Goal: Transaction & Acquisition: Purchase product/service

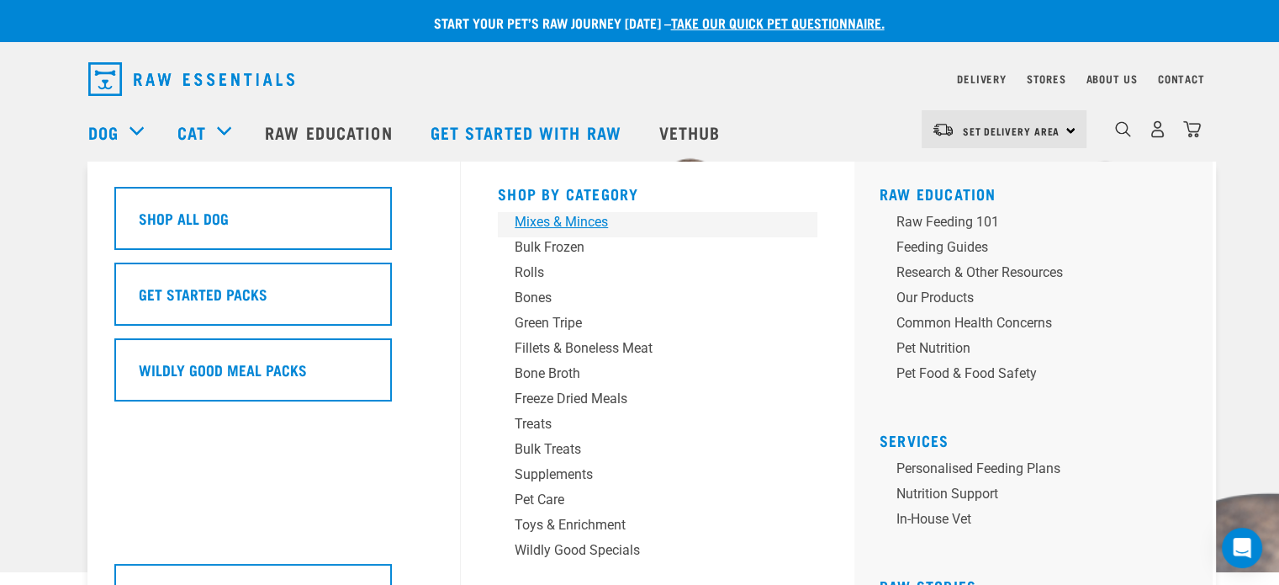
click at [581, 221] on div "Mixes & Minces" at bounding box center [646, 222] width 262 height 20
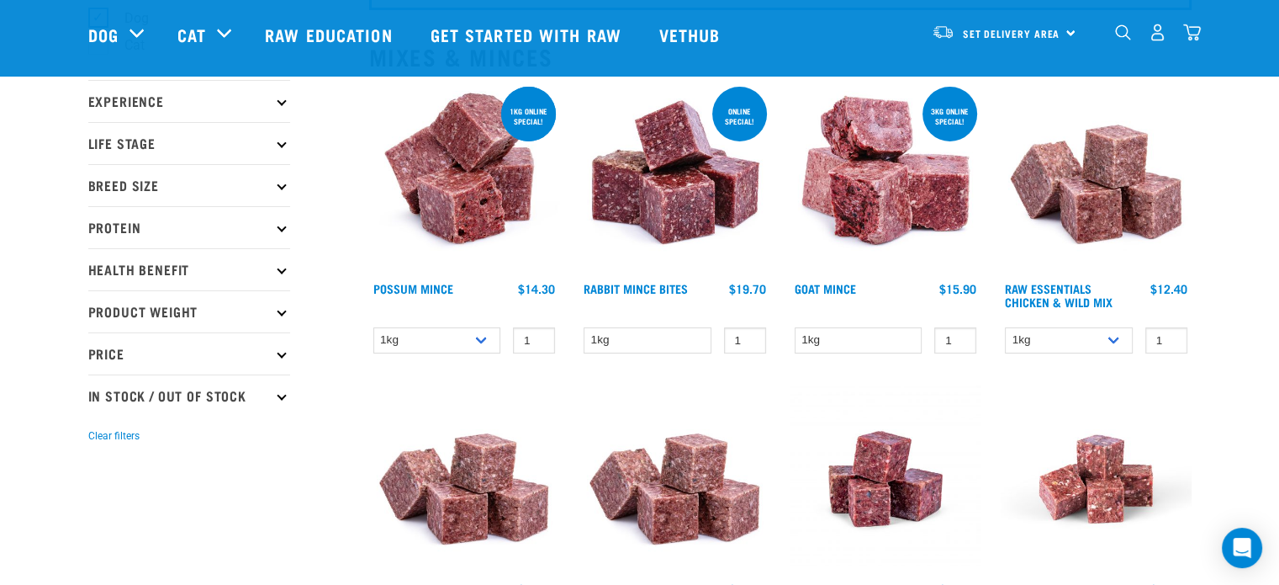
scroll to position [171, 0]
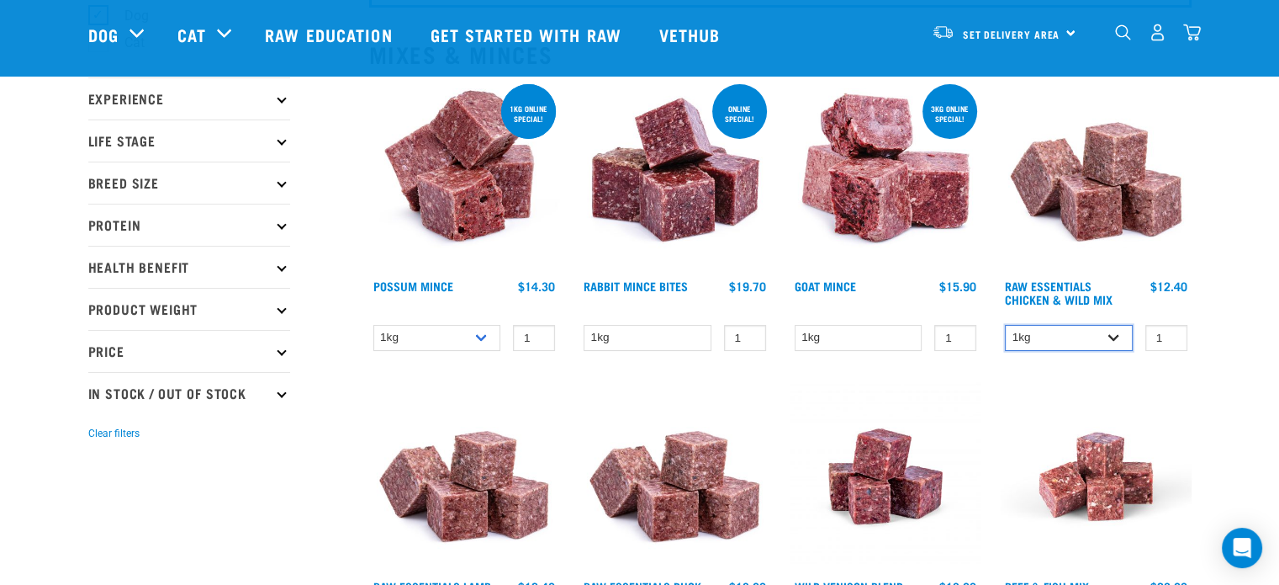
click at [1036, 336] on select "1kg 3kg" at bounding box center [1069, 338] width 128 height 26
select select "709"
click at [1005, 325] on select "1kg 3kg" at bounding box center [1069, 338] width 128 height 26
click at [1173, 319] on div "Raw Essentials Chicken & Wild Mix 1 0 100 0 100 0 100 0" at bounding box center [1096, 221] width 211 height 300
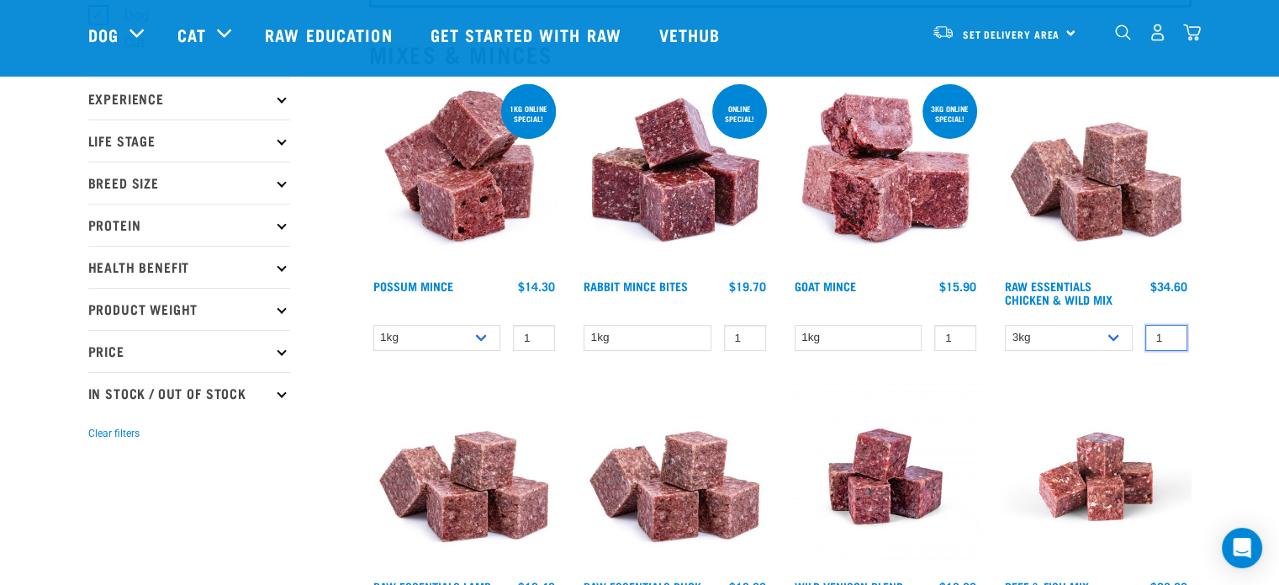
click at [1172, 327] on input "1" at bounding box center [1167, 338] width 42 height 26
type input "2"
click at [1170, 332] on input "2" at bounding box center [1167, 338] width 42 height 26
click at [1170, 345] on input "2" at bounding box center [1167, 338] width 42 height 26
click at [1026, 33] on span "Set Delivery Area" at bounding box center [1012, 34] width 98 height 6
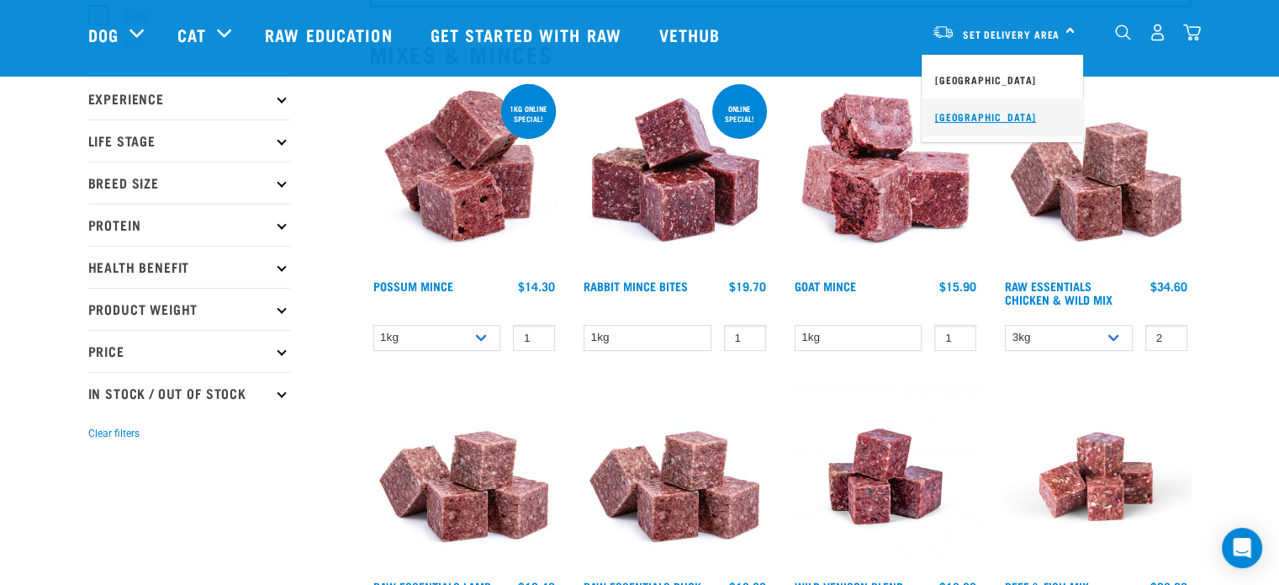
click at [987, 114] on link "[GEOGRAPHIC_DATA]" at bounding box center [1002, 116] width 161 height 37
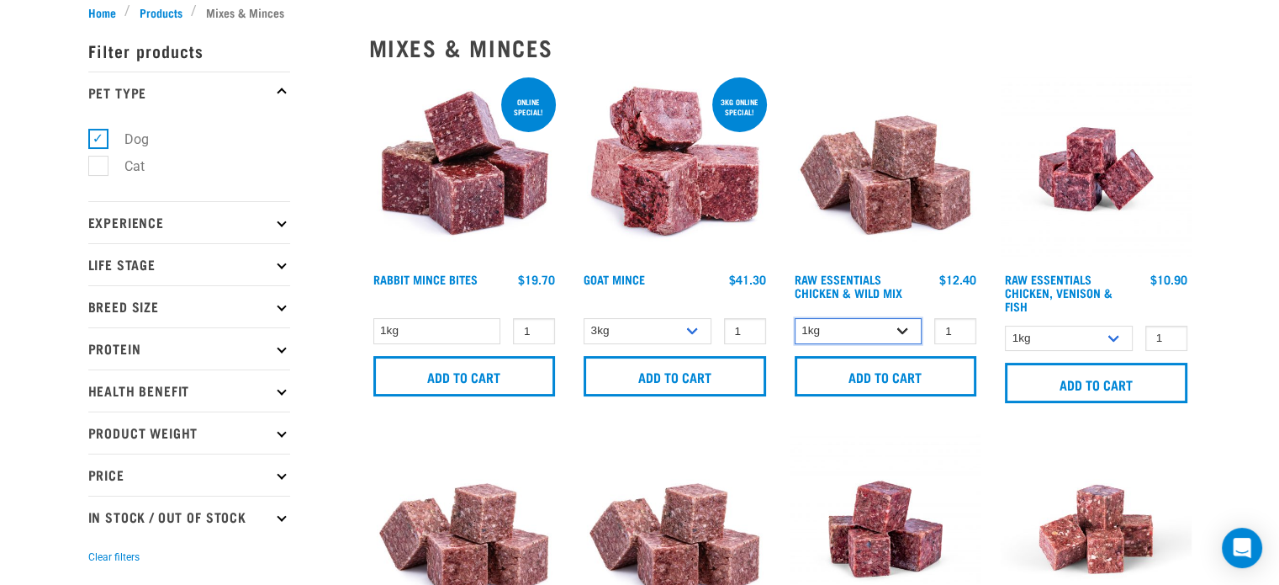
click at [902, 333] on select "1kg 3kg Bulk (20kg)" at bounding box center [859, 331] width 128 height 26
select select "709"
click at [795, 318] on select "1kg 3kg Bulk (20kg)" at bounding box center [859, 331] width 128 height 26
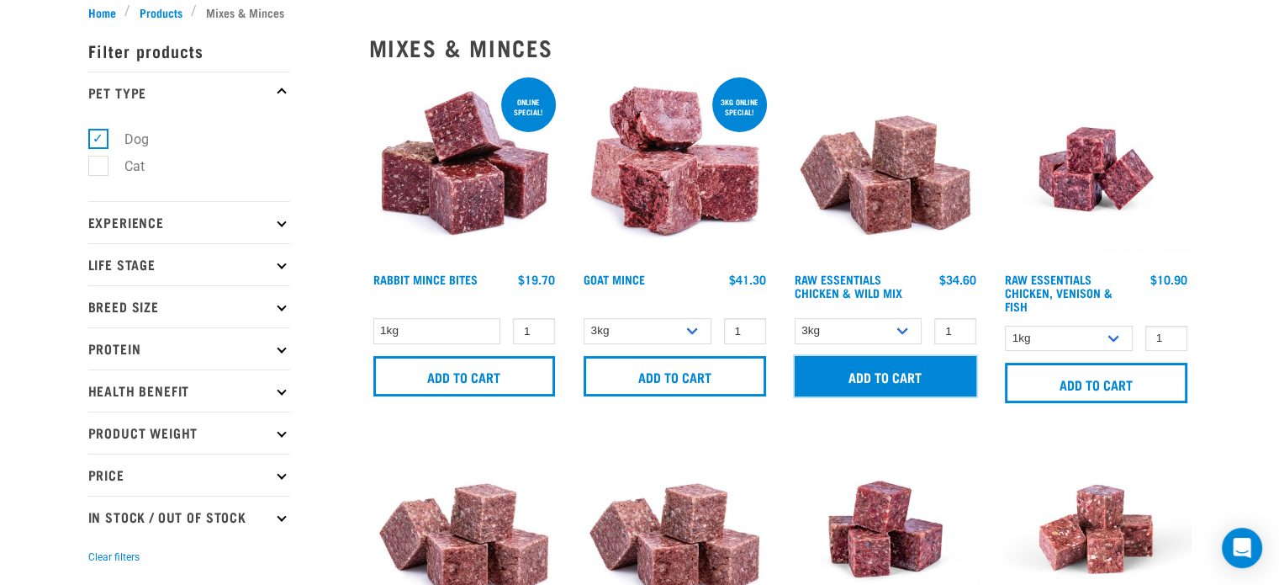
click at [890, 370] on input "Add to cart" at bounding box center [886, 376] width 183 height 40
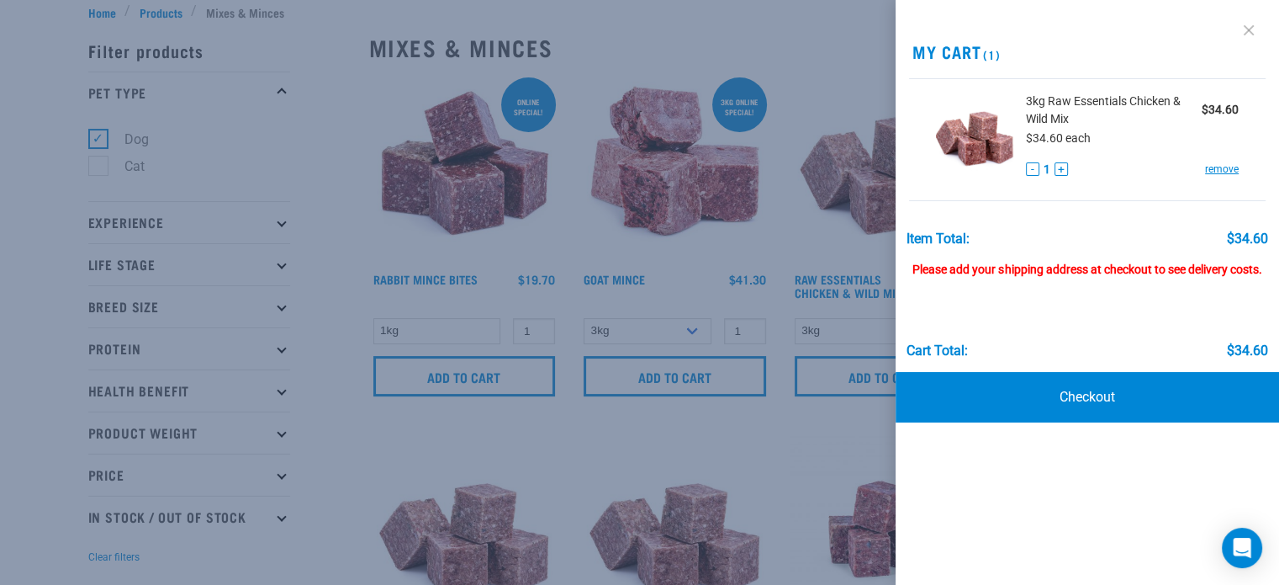
click at [1255, 26] on link at bounding box center [1249, 30] width 27 height 27
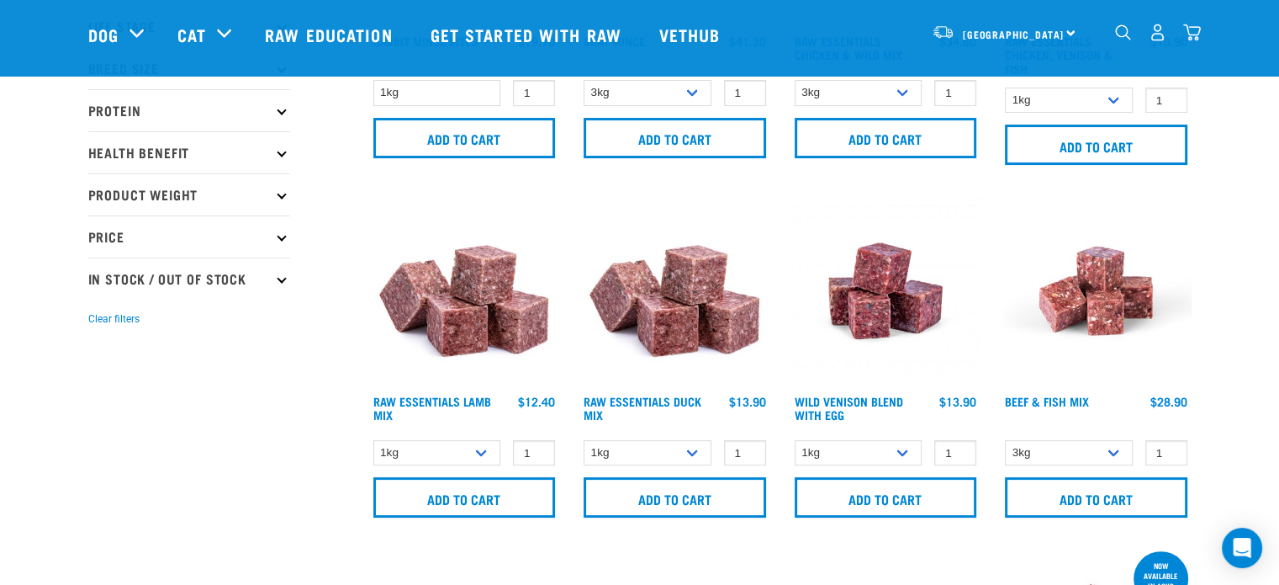
scroll to position [289, 0]
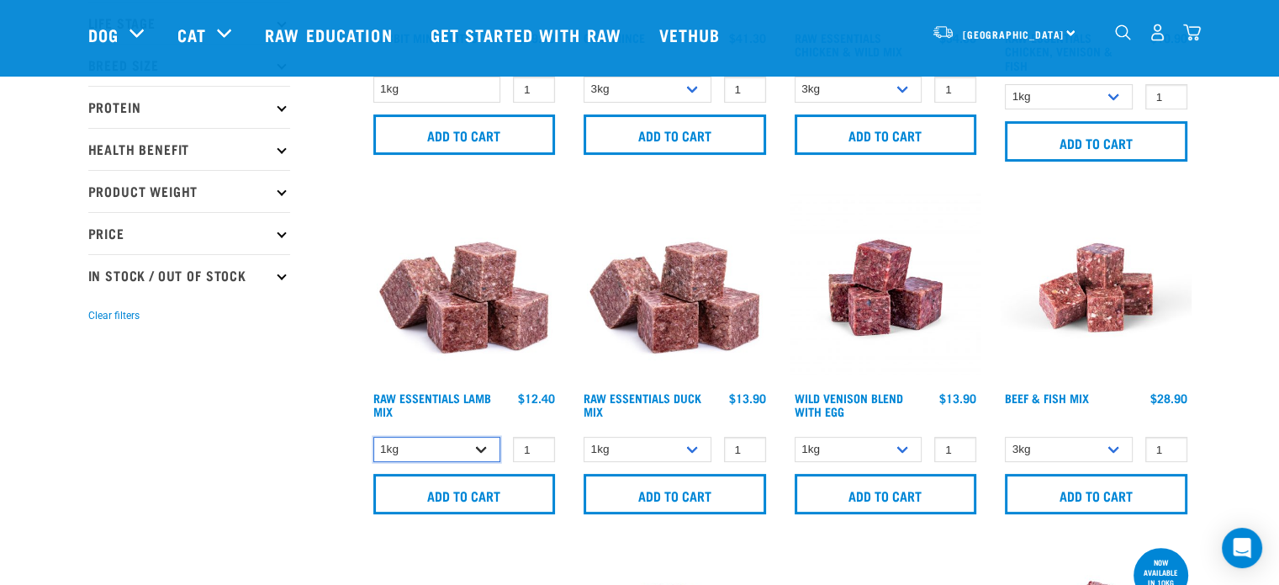
click at [474, 440] on select "1kg 3kg" at bounding box center [437, 450] width 128 height 26
select select "24"
click at [373, 437] on select "1kg 3kg" at bounding box center [437, 450] width 128 height 26
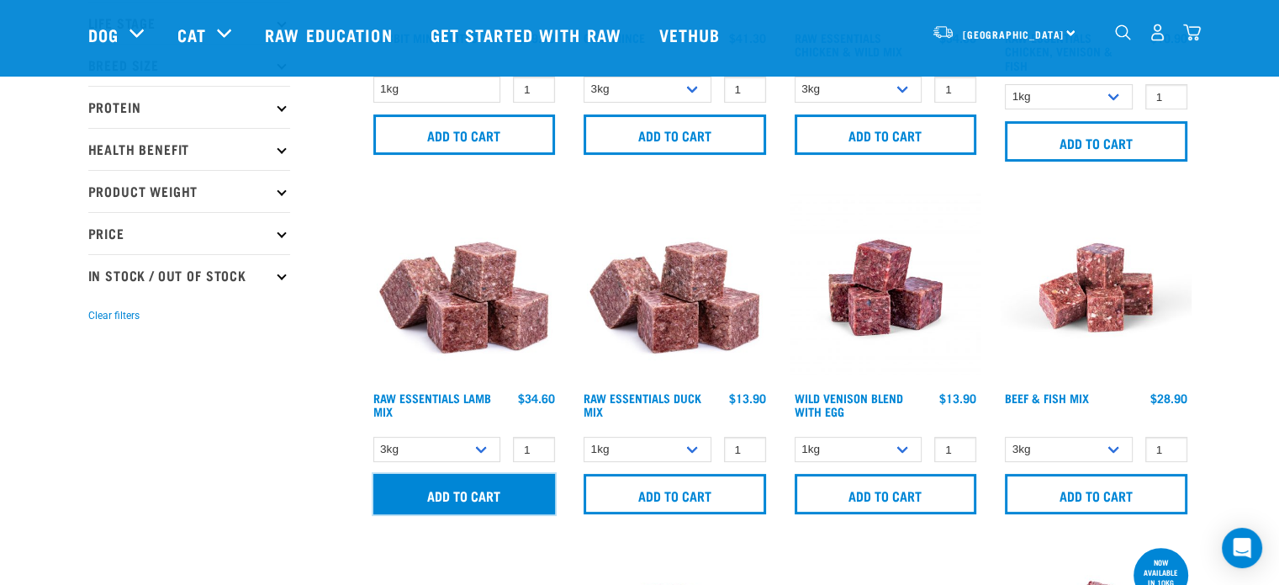
click at [447, 495] on input "Add to cart" at bounding box center [464, 494] width 183 height 40
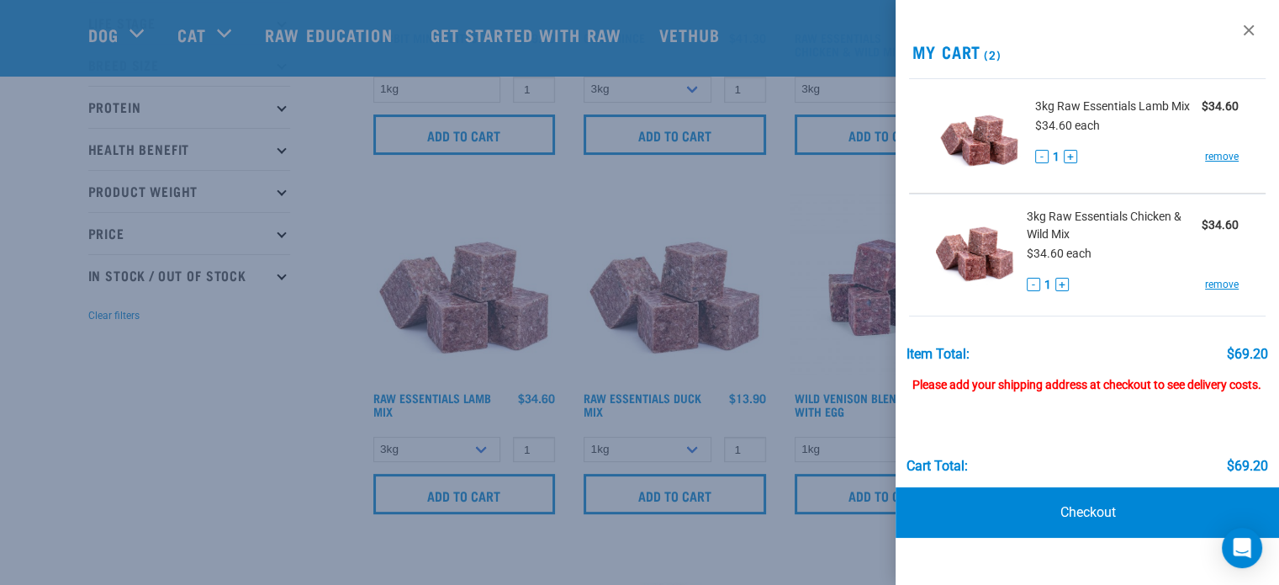
click at [294, 436] on div at bounding box center [639, 292] width 1279 height 585
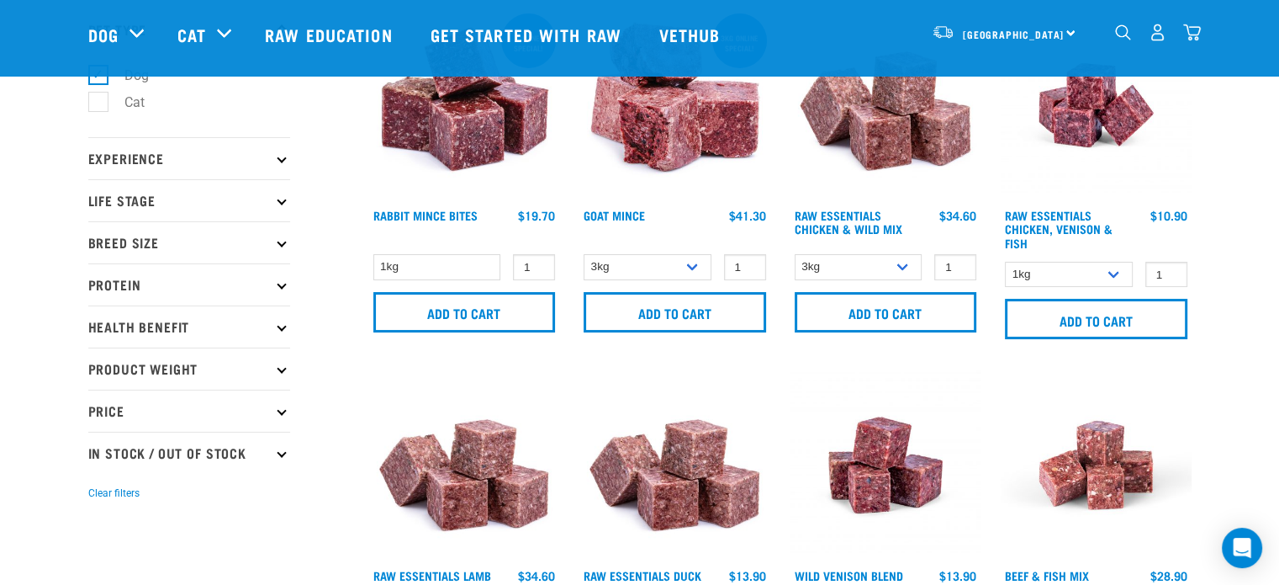
scroll to position [0, 0]
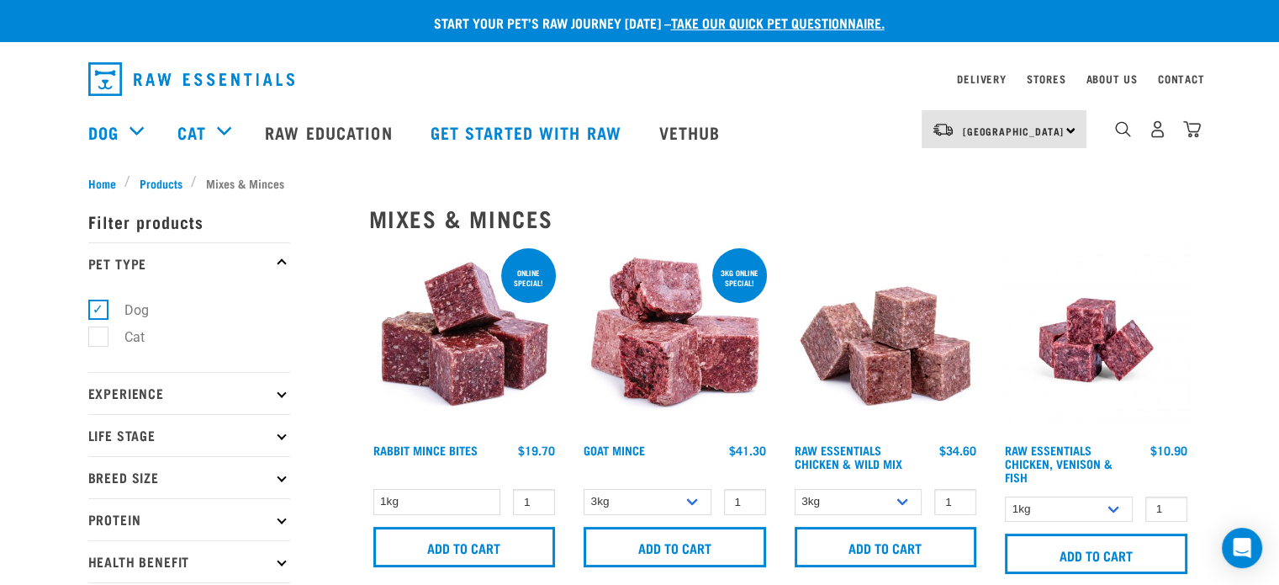
click at [146, 87] on img "dropdown navigation" at bounding box center [191, 79] width 206 height 34
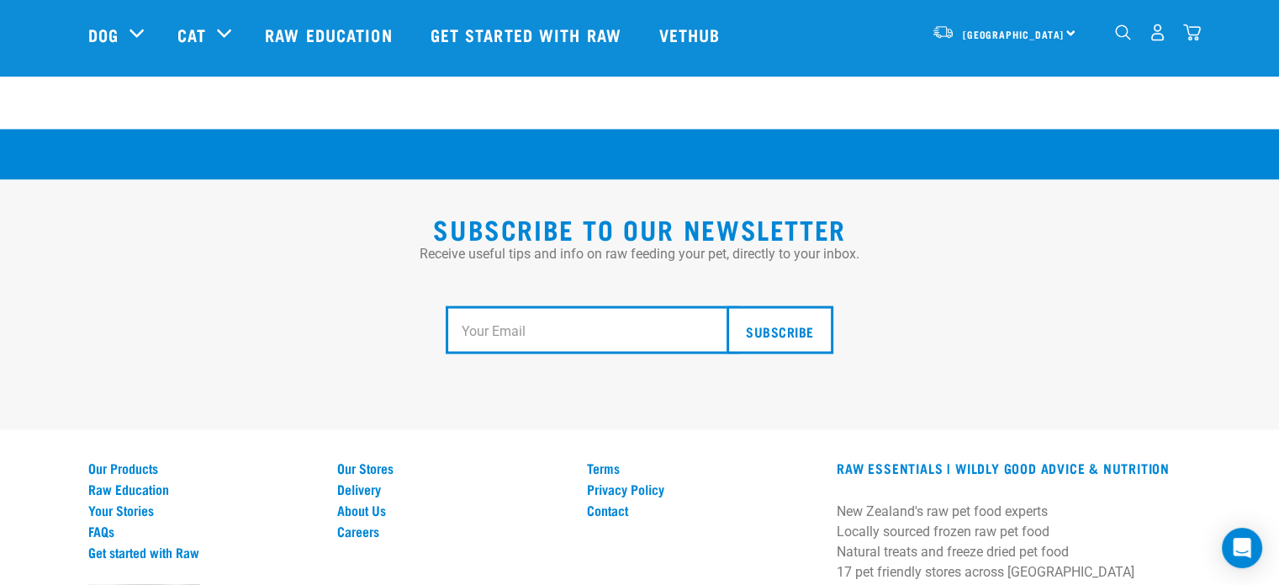
scroll to position [3038, 0]
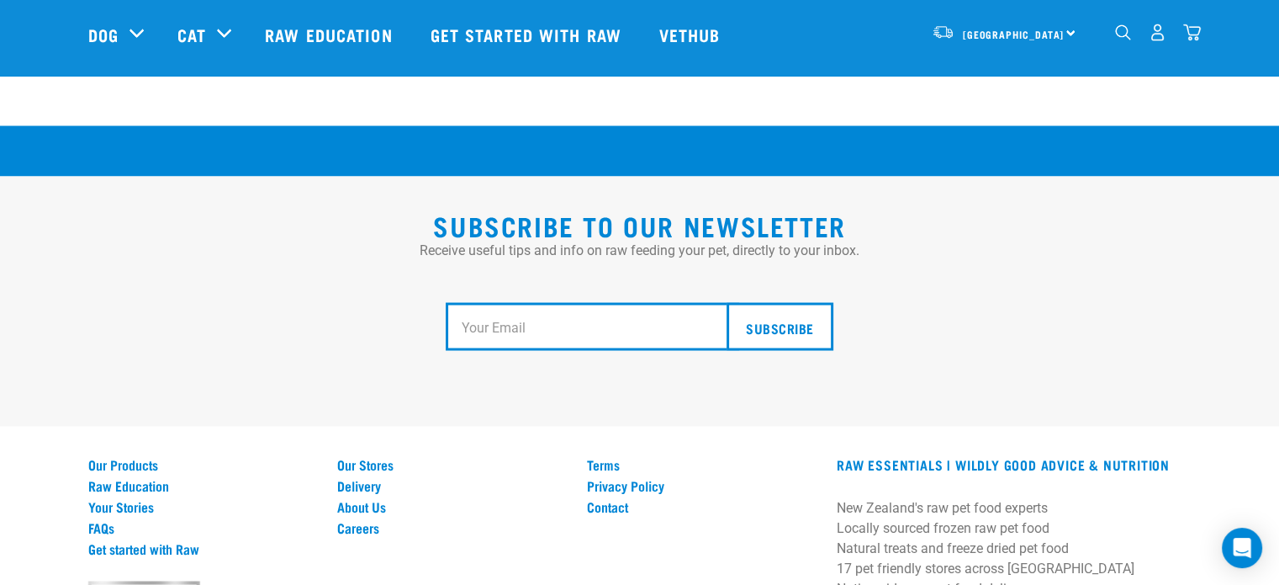
click at [1189, 33] on img "dropdown navigation" at bounding box center [1192, 33] width 18 height 18
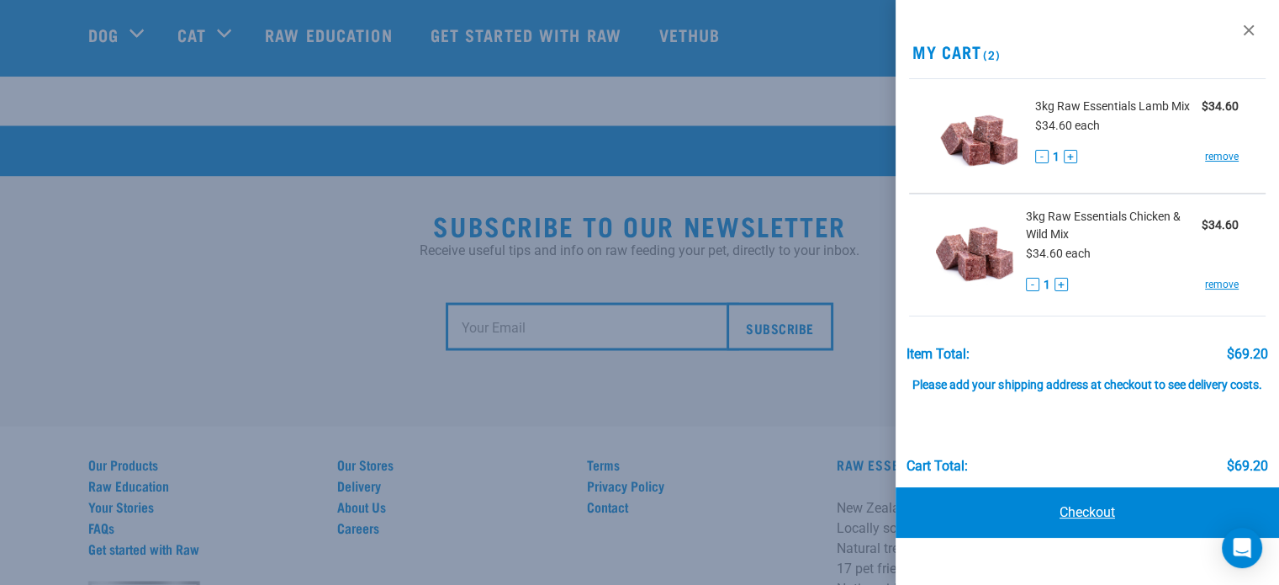
click at [1090, 500] on link "Checkout" at bounding box center [1088, 512] width 384 height 50
click at [1085, 508] on link "Checkout" at bounding box center [1088, 512] width 384 height 50
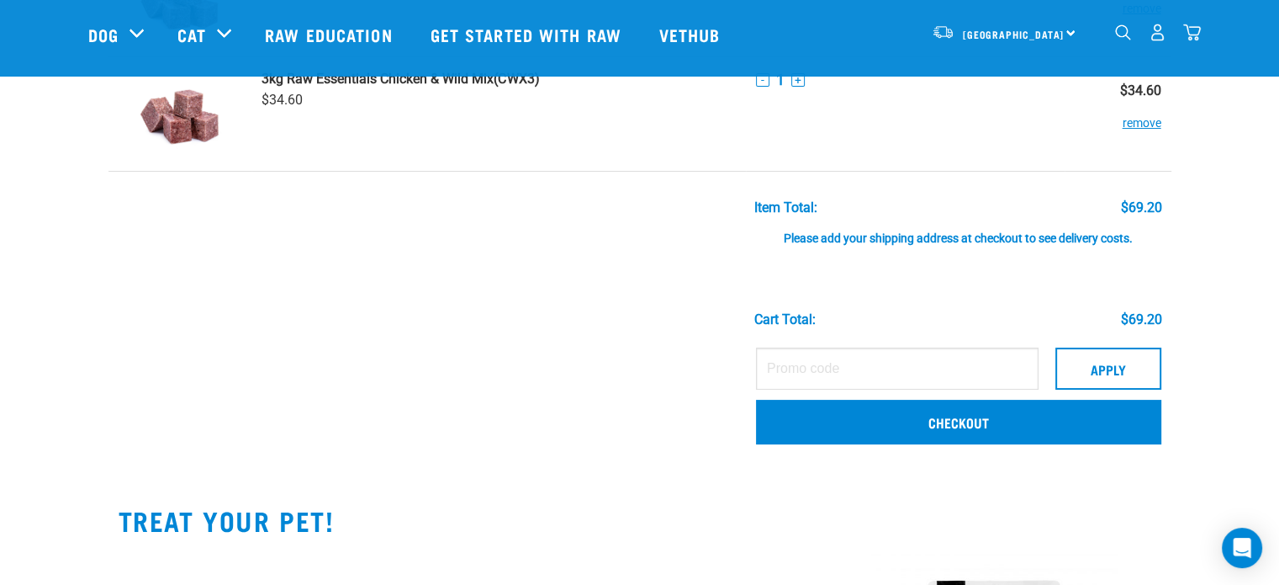
scroll to position [205, 0]
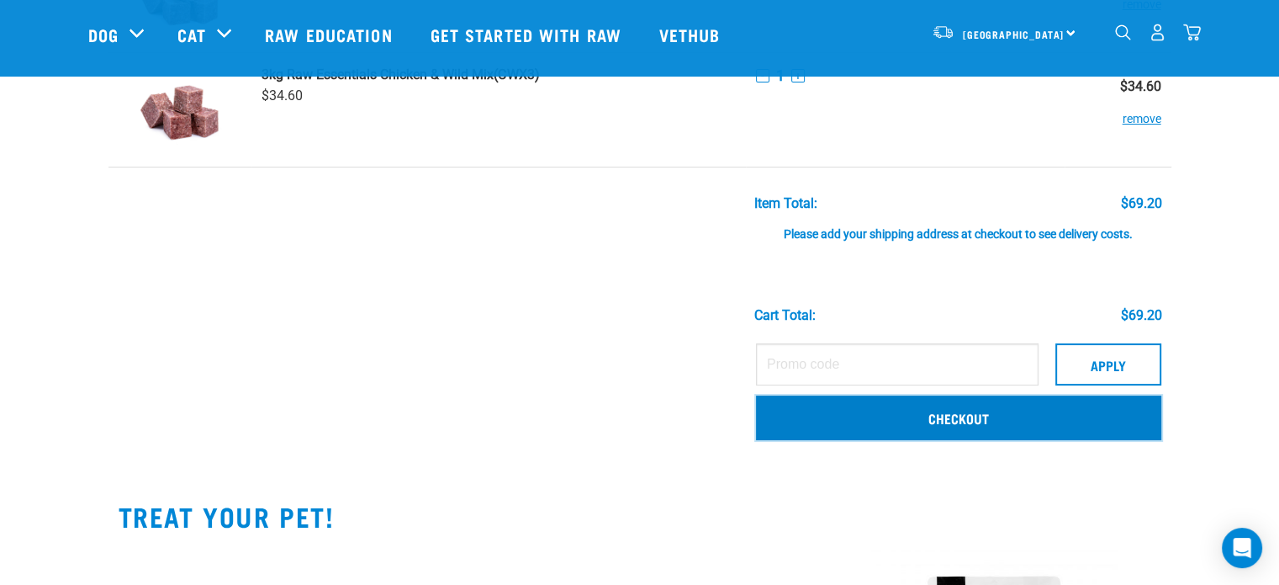
click at [858, 416] on link "Checkout" at bounding box center [958, 417] width 405 height 44
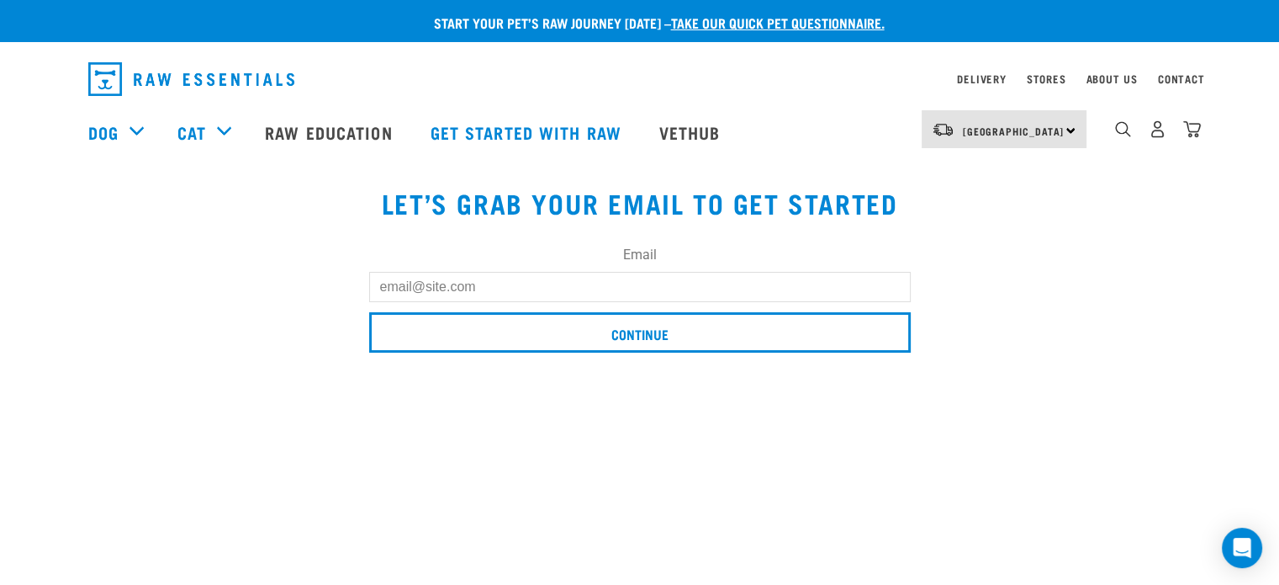
click at [506, 282] on input "Email" at bounding box center [640, 287] width 542 height 30
type input "[EMAIL_ADDRESS][DOMAIN_NAME]"
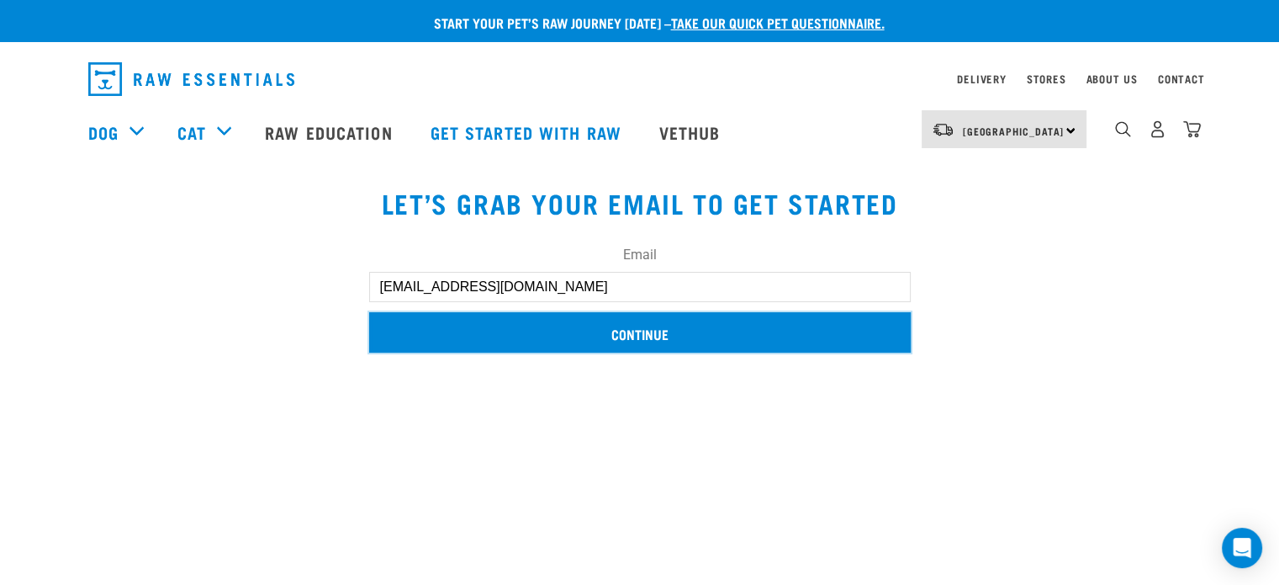
click at [540, 334] on input "Continue" at bounding box center [640, 332] width 542 height 40
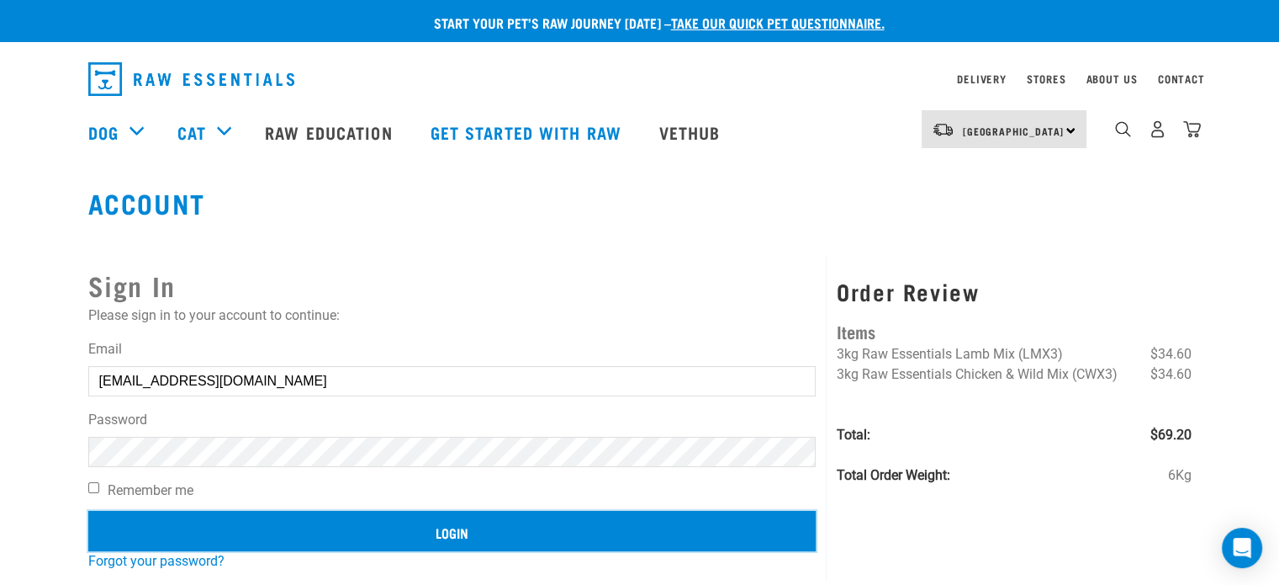
click at [453, 544] on input "Login" at bounding box center [452, 531] width 728 height 40
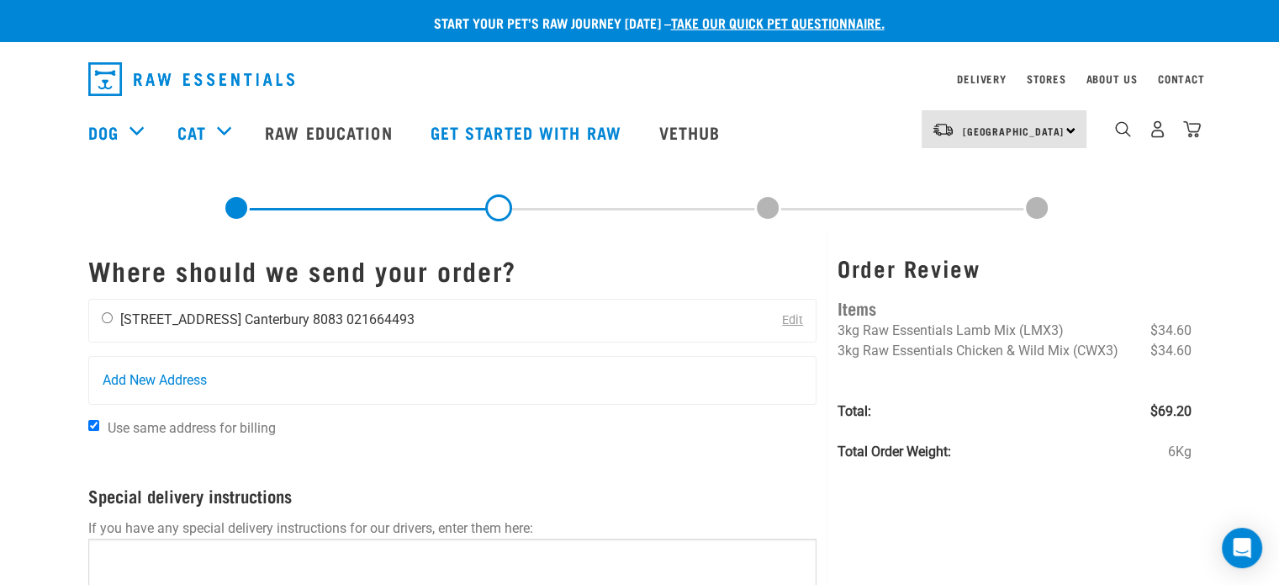
click at [105, 322] on input "radio" at bounding box center [107, 317] width 11 height 11
radio input "true"
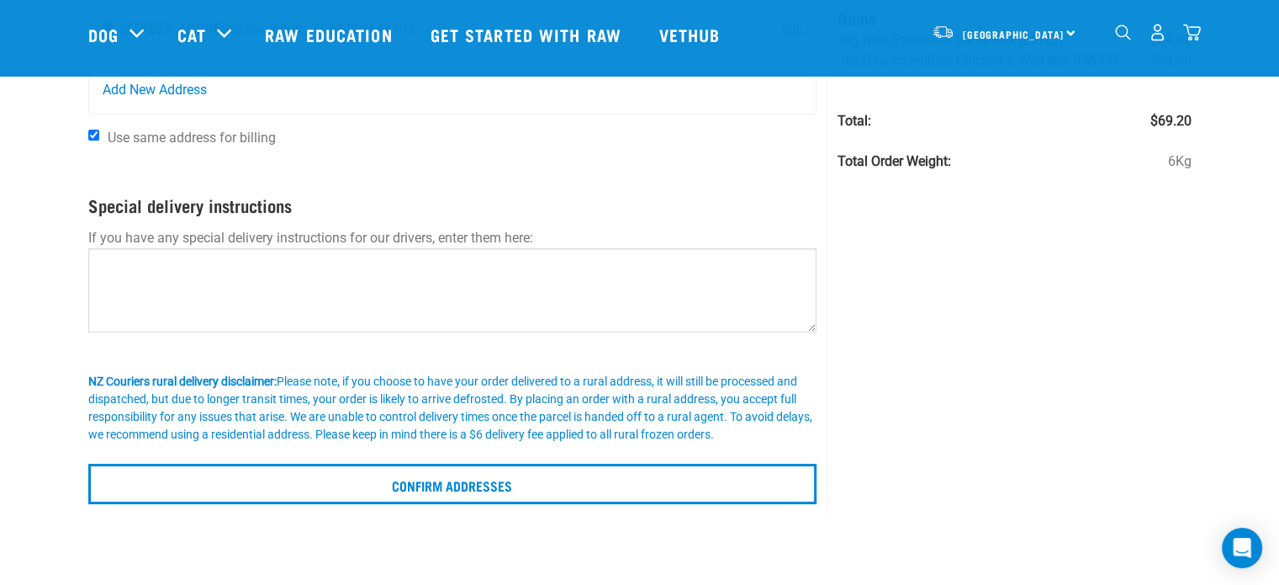
scroll to position [168, 0]
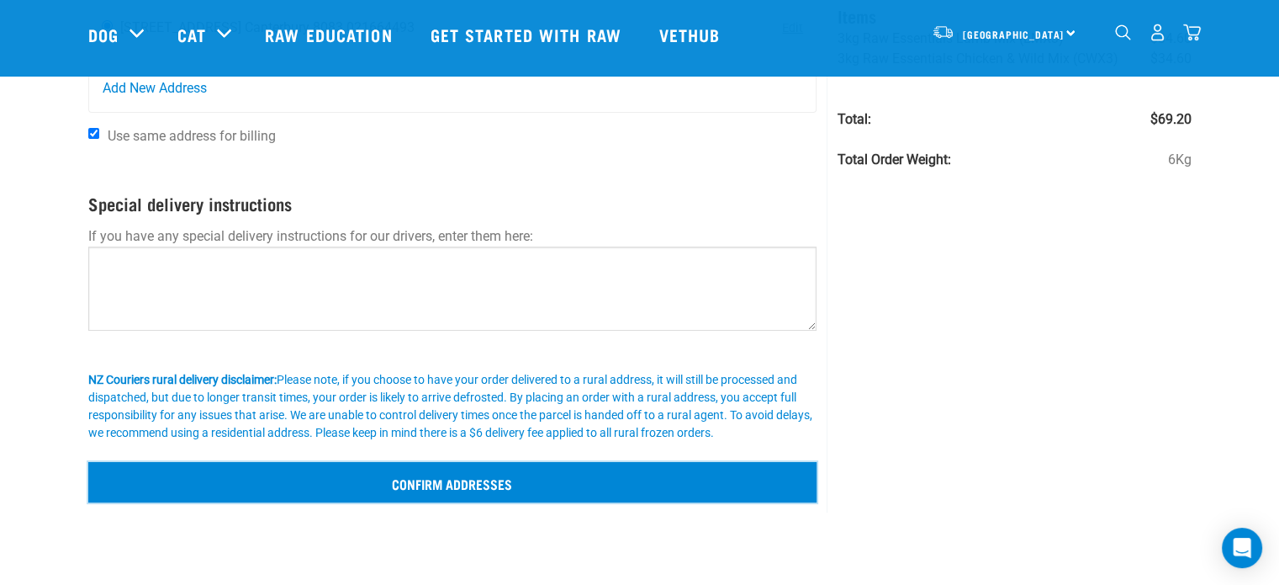
click at [434, 483] on input "Confirm addresses" at bounding box center [452, 482] width 729 height 40
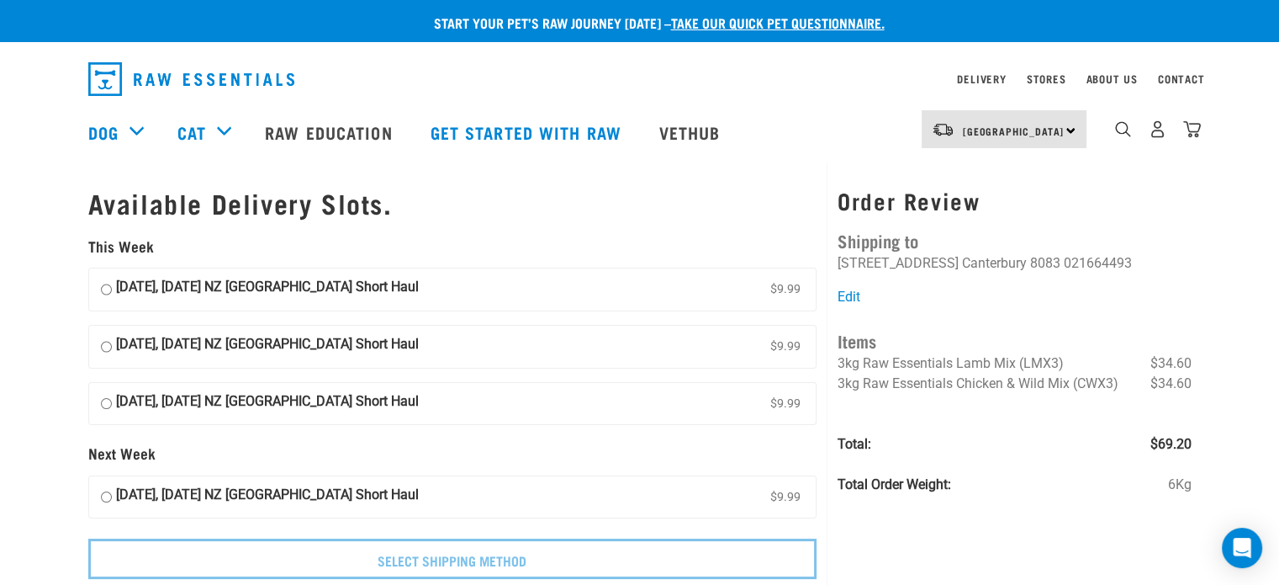
click at [101, 288] on input "08 October, Wednesday NZ Couriers South Island Short Haul $9.99" at bounding box center [106, 289] width 11 height 25
radio input "true"
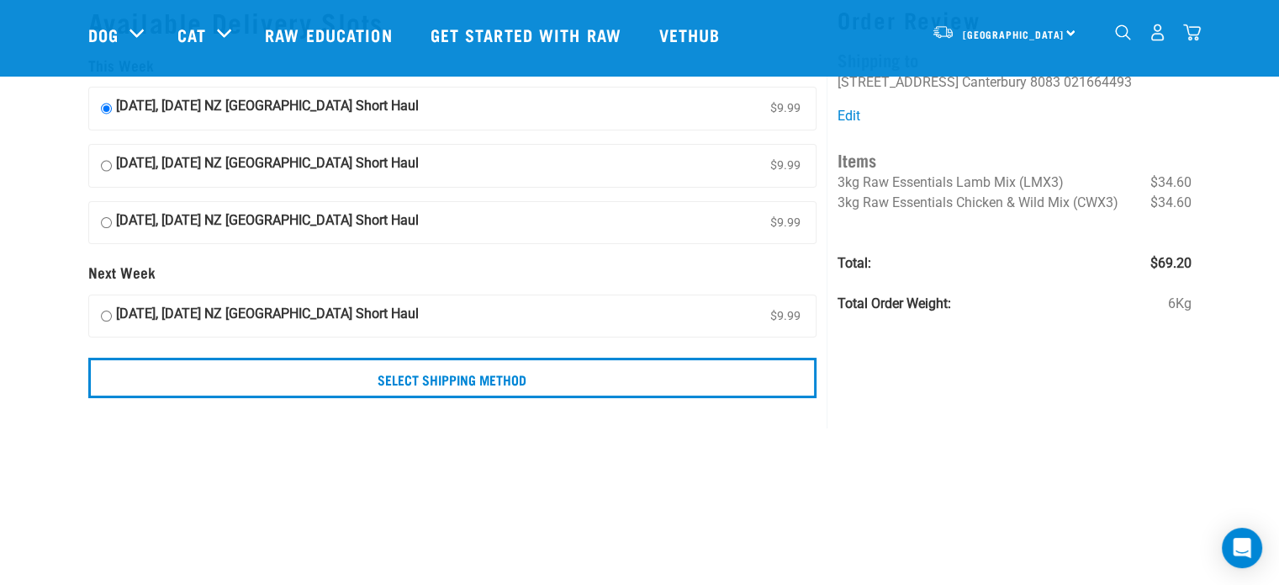
scroll to position [84, 0]
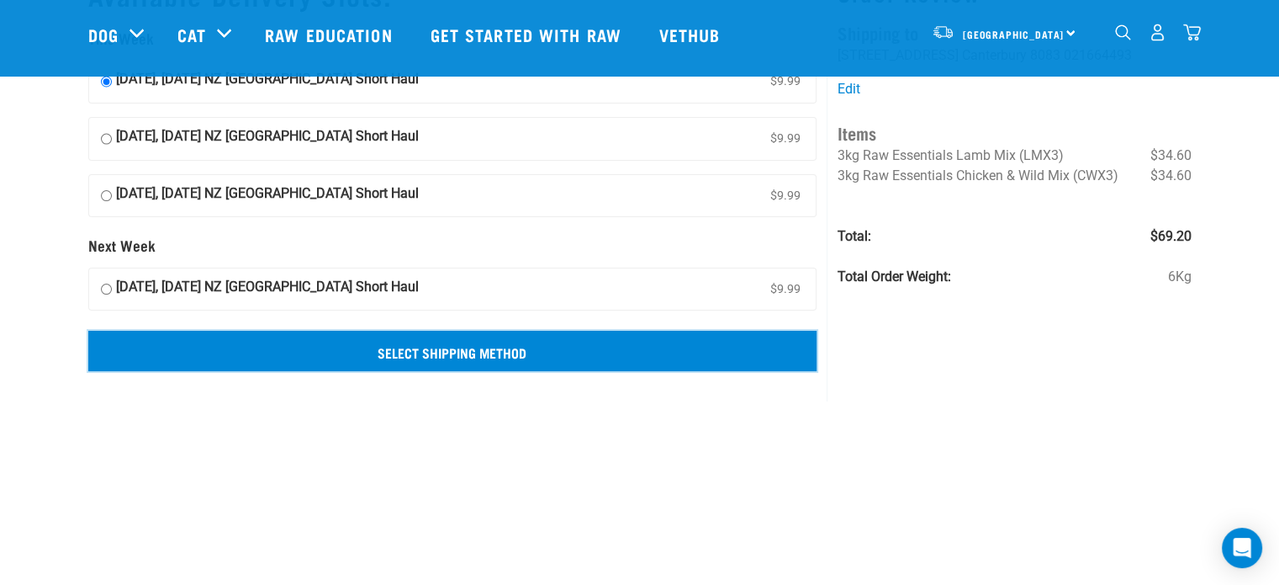
click at [434, 351] on input "Select Shipping Method" at bounding box center [452, 351] width 729 height 40
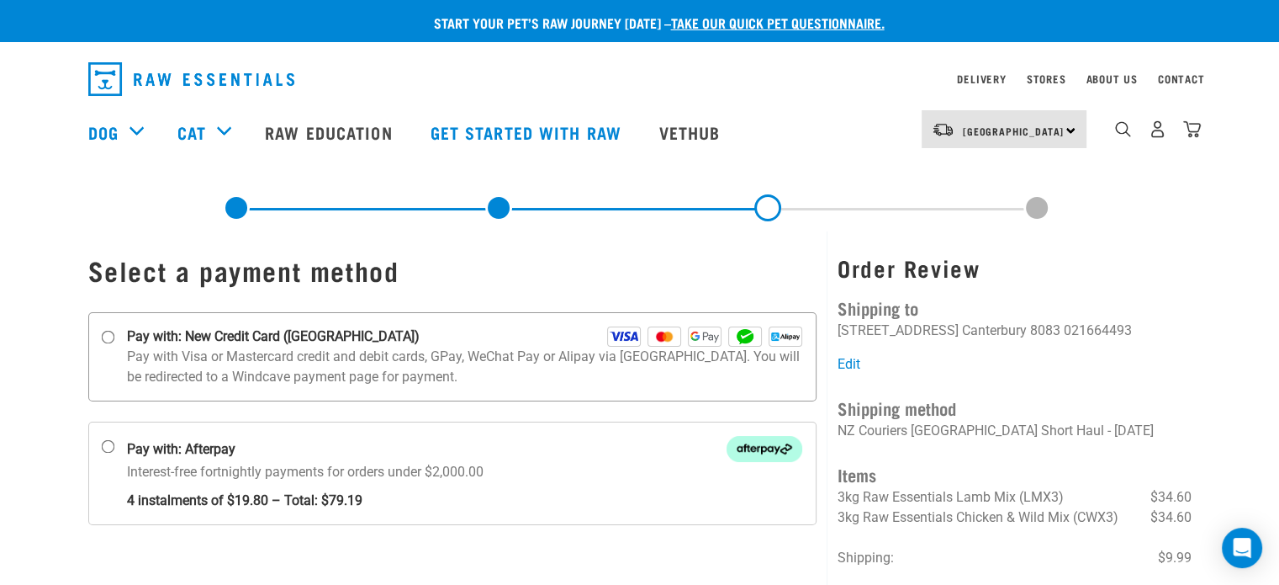
click at [109, 336] on input "Pay with: New Credit Card ([GEOGRAPHIC_DATA])" at bounding box center [107, 337] width 13 height 13
radio input "true"
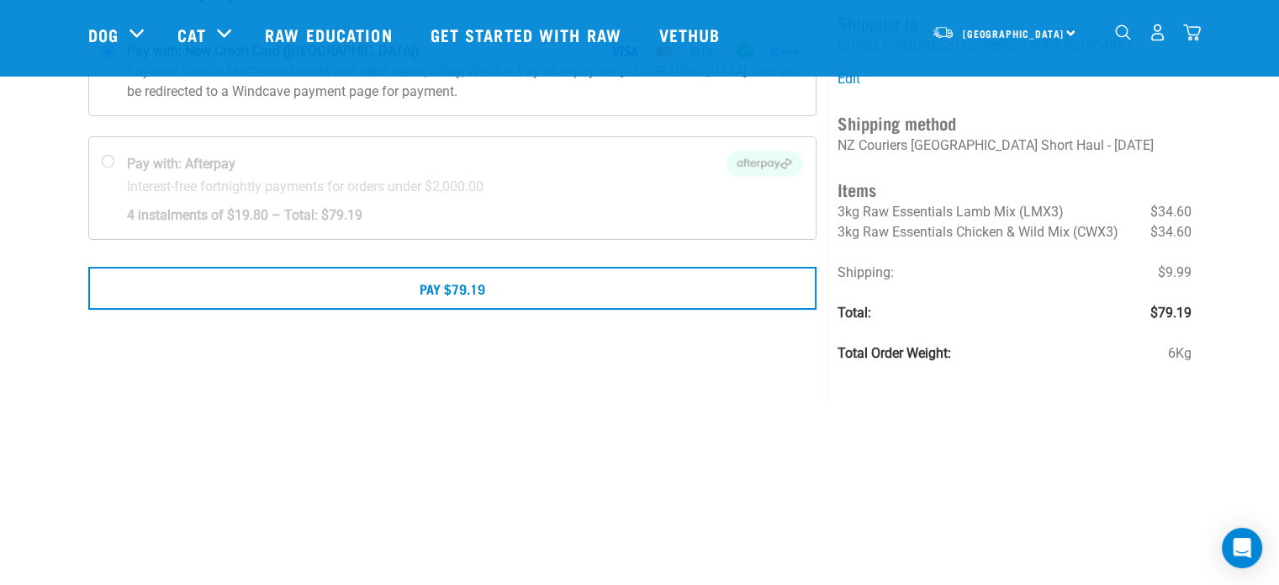
scroll to position [168, 0]
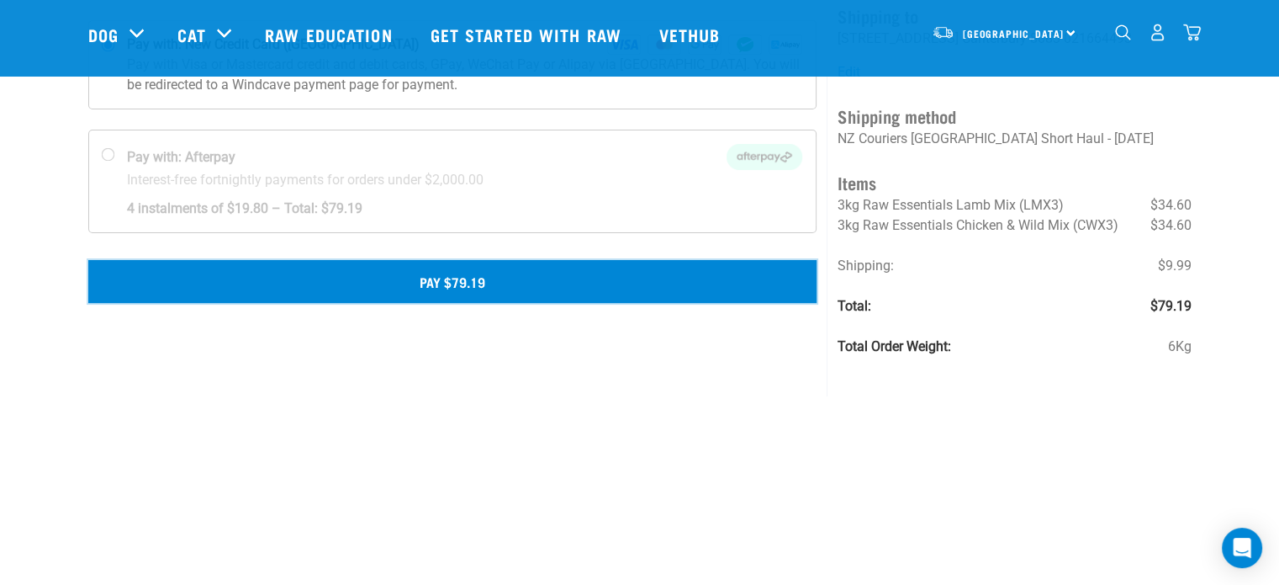
click at [456, 283] on button "Pay $79.19" at bounding box center [452, 281] width 729 height 42
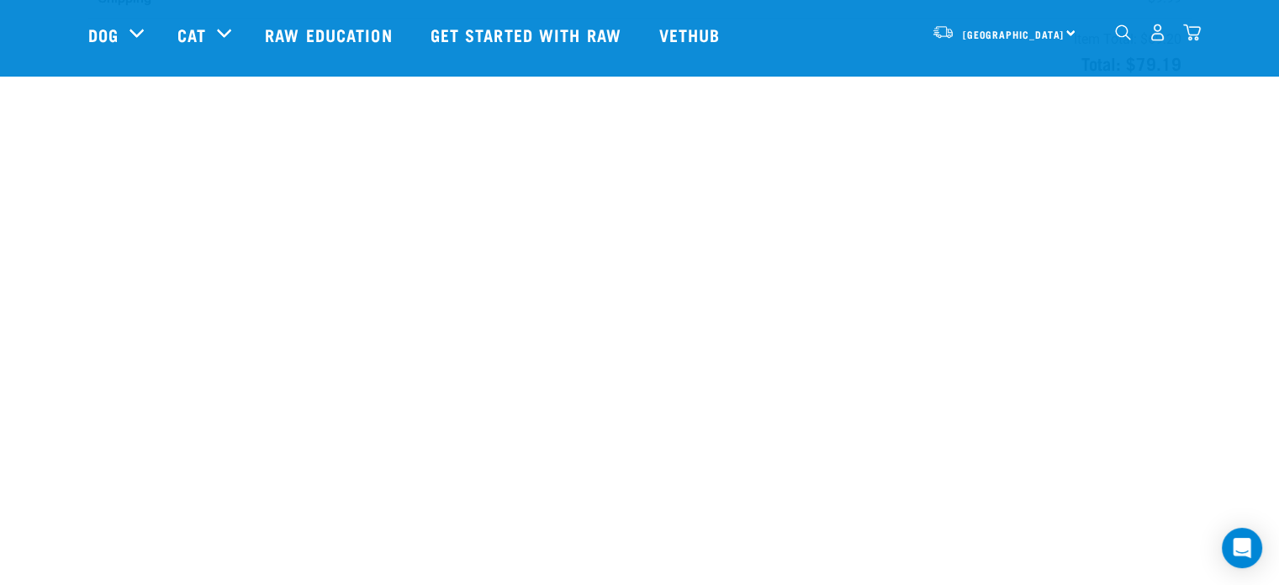
scroll to position [552, 0]
